Goal: Task Accomplishment & Management: Manage account settings

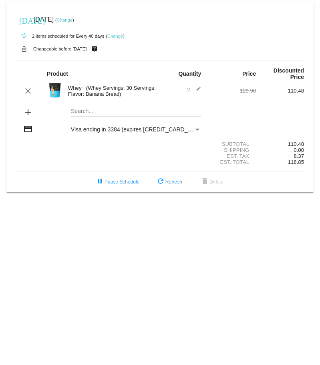
click at [72, 18] on link "Change" at bounding box center [65, 20] width 16 height 5
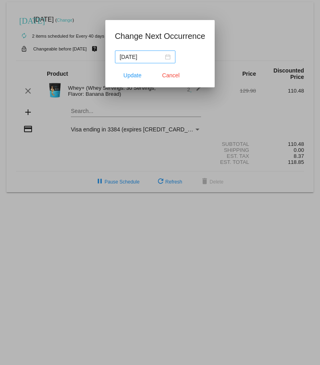
click at [172, 55] on nz-date-picker "[DATE]" at bounding box center [145, 56] width 60 height 13
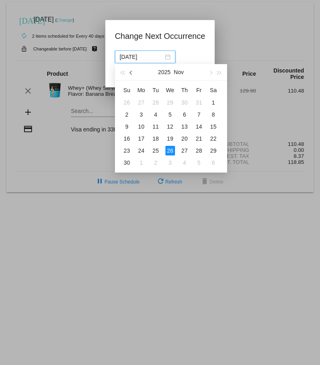
click at [129, 70] on button "button" at bounding box center [131, 72] width 9 height 16
click at [139, 150] on div "27" at bounding box center [142, 151] width 10 height 10
type input "[DATE]"
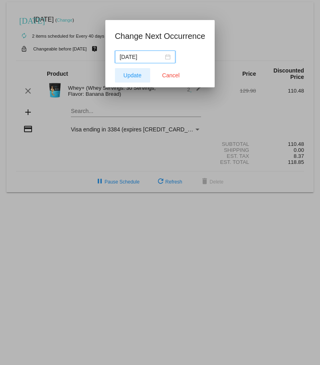
click at [141, 78] on button "Update" at bounding box center [132, 75] width 35 height 14
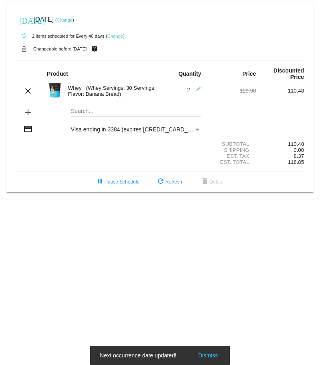
click at [201, 86] on mat-icon "edit" at bounding box center [196, 91] width 10 height 10
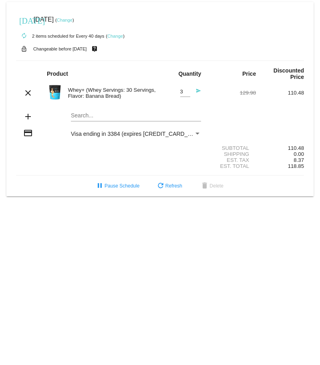
click at [190, 90] on input "3" at bounding box center [185, 92] width 10 height 6
click at [189, 93] on input "2" at bounding box center [185, 92] width 10 height 6
type input "1"
click at [189, 92] on input "1" at bounding box center [185, 92] width 10 height 6
click at [27, 115] on mat-icon "add" at bounding box center [28, 117] width 10 height 10
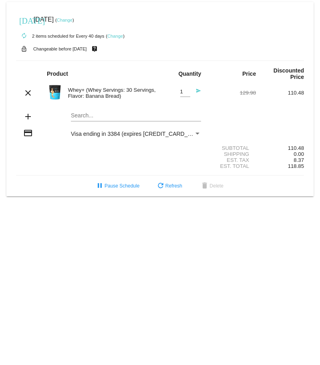
click at [62, 113] on mat-card "[DATE] [DATE] ( Change ) autorenew 2 items scheduled for Every 40 days ( Change…" at bounding box center [159, 99] width 307 height 194
type input "s"
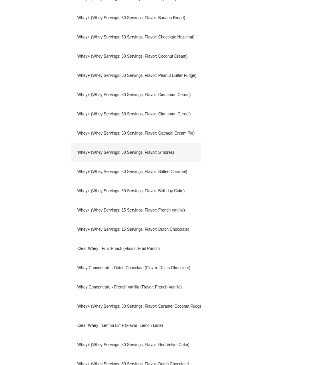
scroll to position [440, 0]
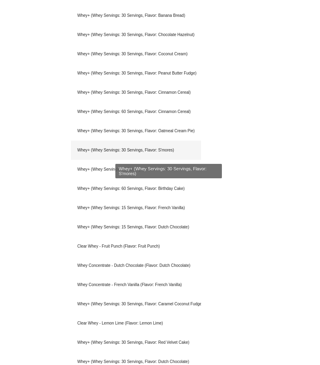
type input "whey"
click at [201, 145] on div "Whey+ (Whey Servings: 30 Servings, Flavor: S'mores)" at bounding box center [136, 150] width 130 height 19
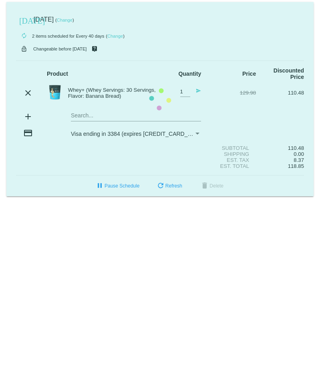
scroll to position [0, 0]
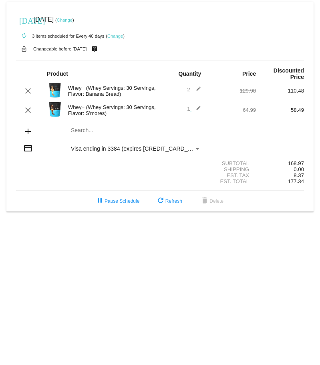
click at [198, 90] on mat-icon "edit" at bounding box center [196, 91] width 10 height 10
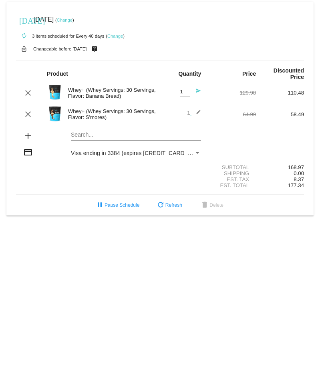
type input "1"
click at [190, 92] on input "1" at bounding box center [185, 92] width 10 height 6
click at [199, 89] on mat-icon "send" at bounding box center [196, 93] width 10 height 10
